Goal: Task Accomplishment & Management: Manage account settings

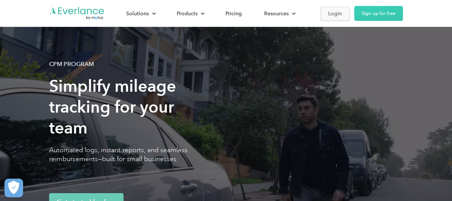
click at [338, 11] on div "Login" at bounding box center [335, 13] width 14 height 9
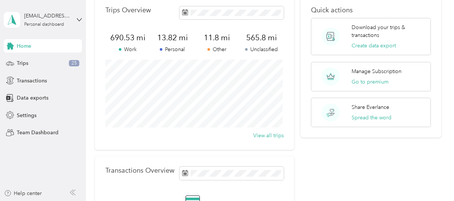
scroll to position [74, 0]
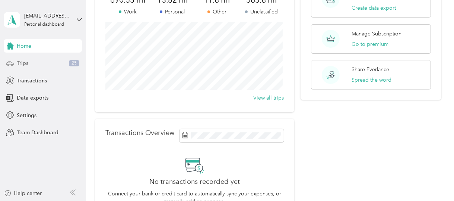
click at [51, 59] on div "Trips 25" at bounding box center [43, 63] width 78 height 13
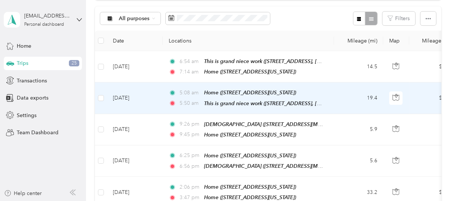
click at [349, 93] on td "19.4" at bounding box center [358, 97] width 49 height 31
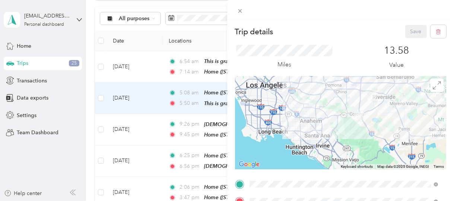
click at [365, 57] on div "13.58 Value" at bounding box center [396, 57] width 99 height 25
click at [364, 56] on div "13.58 Value" at bounding box center [396, 57] width 99 height 25
click at [363, 56] on div "13.58 Value" at bounding box center [396, 57] width 99 height 25
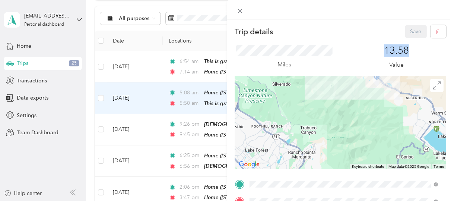
drag, startPoint x: 331, startPoint y: 124, endPoint x: 334, endPoint y: 151, distance: 26.5
click at [333, 151] on div at bounding box center [340, 122] width 211 height 93
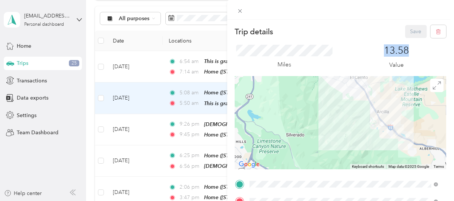
drag, startPoint x: 344, startPoint y: 119, endPoint x: 358, endPoint y: 159, distance: 42.5
click at [358, 159] on div at bounding box center [340, 122] width 211 height 93
click at [331, 36] on div "Trip details Save" at bounding box center [340, 31] width 211 height 13
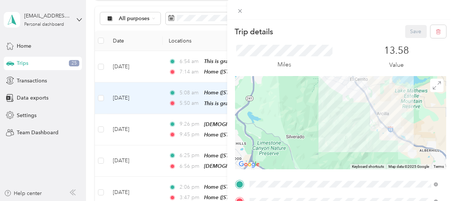
click at [331, 36] on div "Trip details Save" at bounding box center [340, 31] width 211 height 13
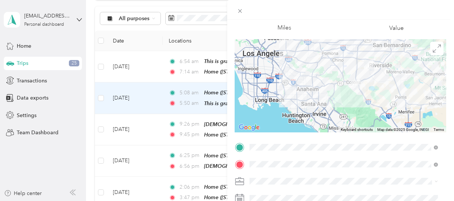
drag, startPoint x: 378, startPoint y: 90, endPoint x: 355, endPoint y: 103, distance: 26.4
click at [355, 103] on div at bounding box center [340, 85] width 211 height 93
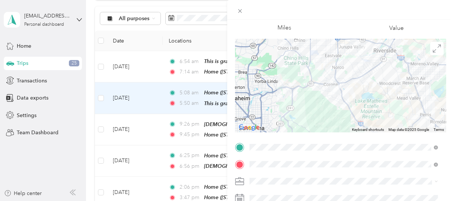
drag, startPoint x: 345, startPoint y: 93, endPoint x: 330, endPoint y: 114, distance: 25.7
click at [330, 114] on div at bounding box center [340, 85] width 211 height 93
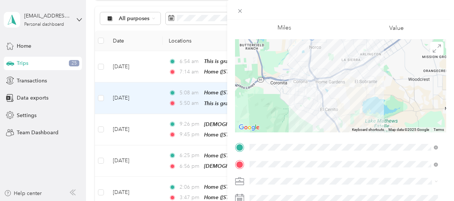
drag, startPoint x: 352, startPoint y: 97, endPoint x: 328, endPoint y: 129, distance: 40.0
click at [328, 129] on div at bounding box center [340, 85] width 211 height 93
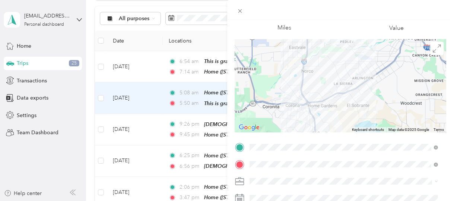
drag, startPoint x: 334, startPoint y: 113, endPoint x: 327, endPoint y: 132, distance: 20.2
click at [327, 132] on div "Trip details Save This trip cannot be edited because it is either under review,…" at bounding box center [340, 146] width 211 height 316
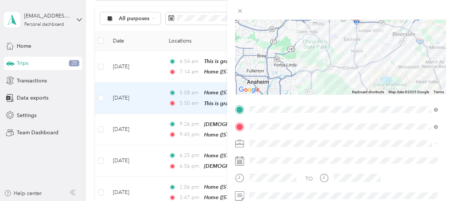
scroll to position [112, 0]
